Goal: Task Accomplishment & Management: Manage account settings

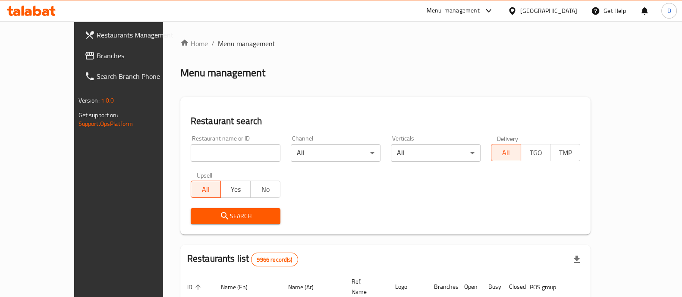
click at [193, 155] on input "search" at bounding box center [236, 152] width 90 height 17
type input "Heisenberg Restaurant"
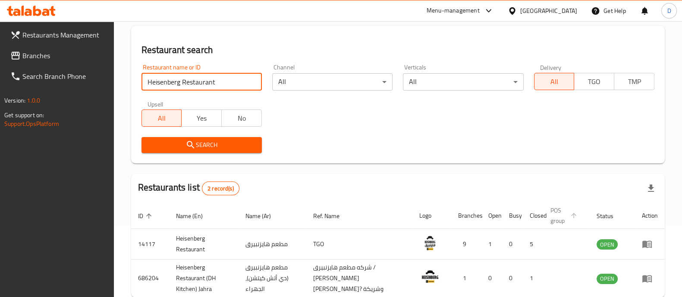
scroll to position [118, 0]
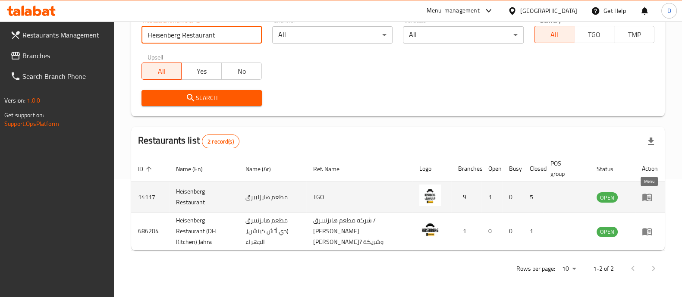
click at [648, 199] on icon "enhanced table" at bounding box center [647, 197] width 10 height 10
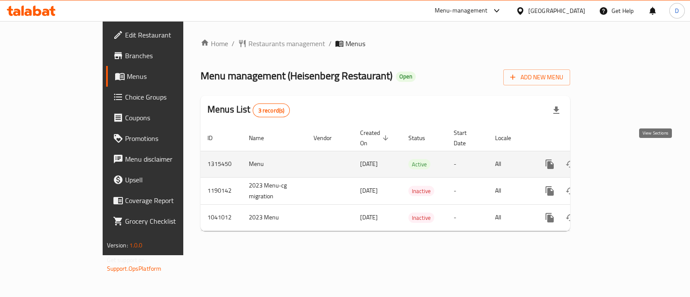
click at [622, 155] on link "enhanced table" at bounding box center [611, 164] width 21 height 21
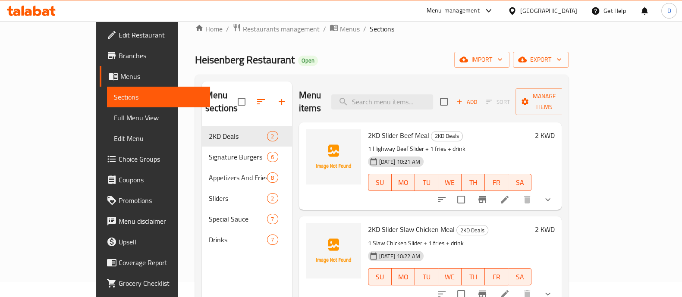
scroll to position [107, 0]
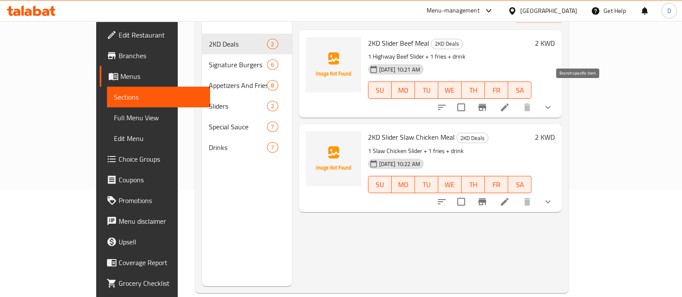
click at [517, 100] on li at bounding box center [504, 108] width 24 height 16
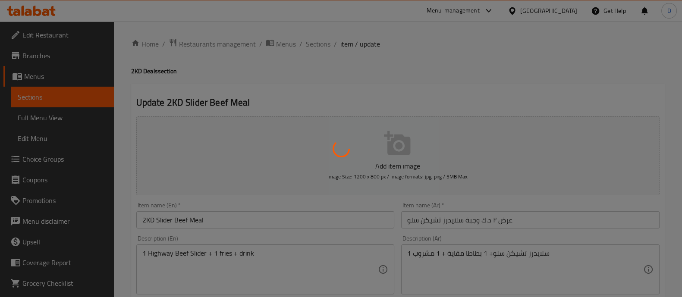
click at [385, 132] on div at bounding box center [341, 148] width 682 height 297
type input "اختيارك من المشروب:"
type input "1"
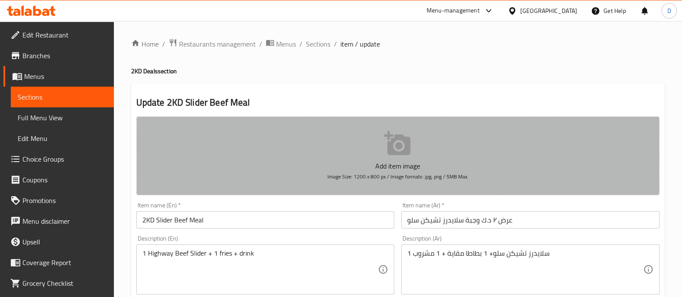
click at [385, 132] on icon "button" at bounding box center [398, 144] width 28 height 28
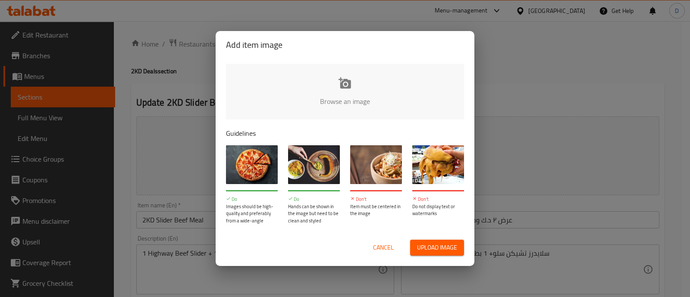
click at [330, 99] on input "file" at bounding box center [636, 104] width 821 height 81
type input "C:\fakepath\2KD Meal Sliders Highway beef 1x.png"
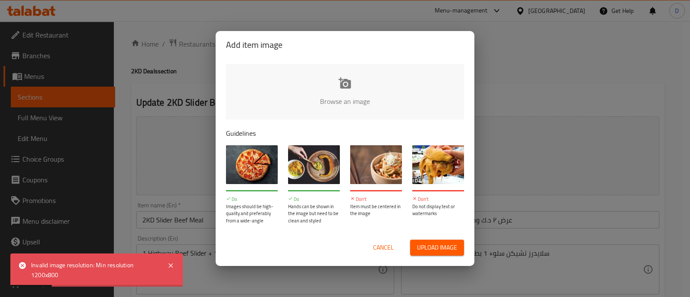
click at [380, 244] on span "Cancel" at bounding box center [383, 247] width 21 height 11
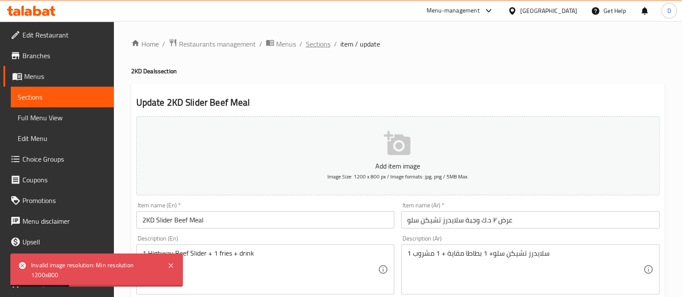
click at [323, 46] on span "Sections" at bounding box center [318, 44] width 25 height 10
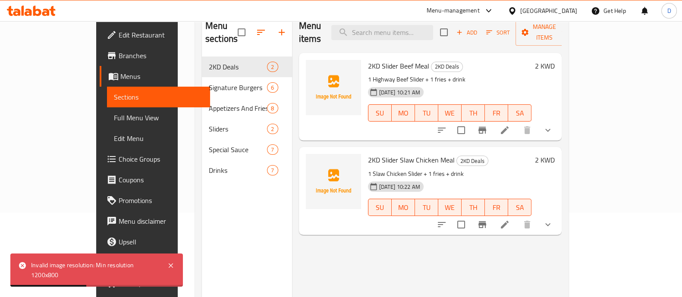
scroll to position [107, 0]
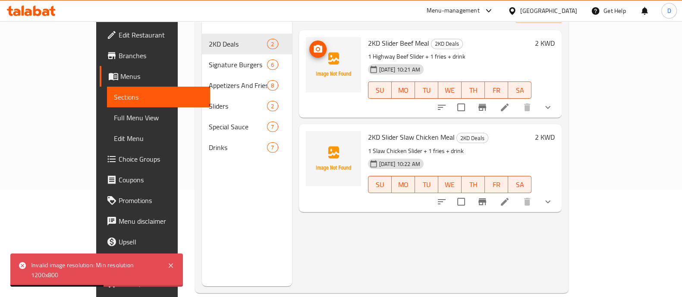
click at [313, 44] on icon "upload picture" at bounding box center [318, 49] width 10 height 10
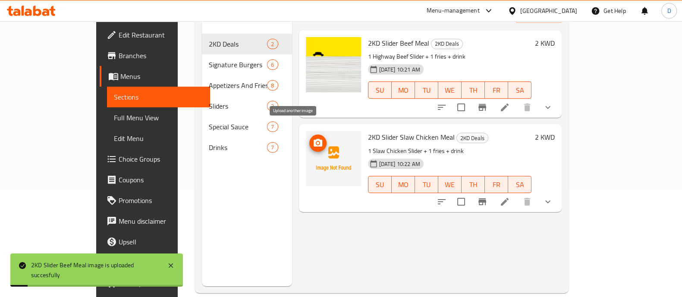
click at [313, 139] on icon "upload picture" at bounding box center [317, 143] width 9 height 8
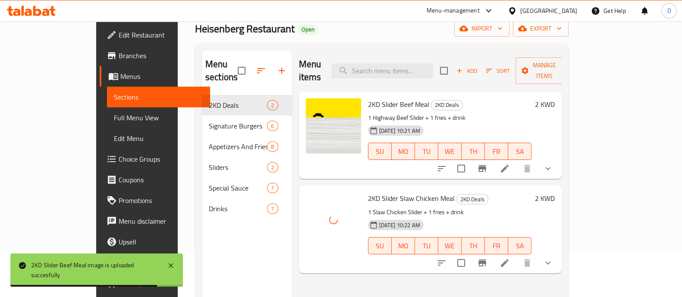
scroll to position [0, 0]
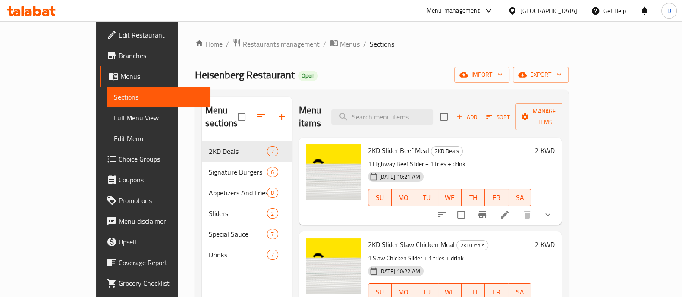
click at [199, 36] on div "Home / Restaurants management / Menus / Sections Heisenberg Restaurant Open imp…" at bounding box center [382, 219] width 408 height 397
click at [243, 46] on span "Restaurants management" at bounding box center [281, 44] width 77 height 10
